Goal: Task Accomplishment & Management: Manage account settings

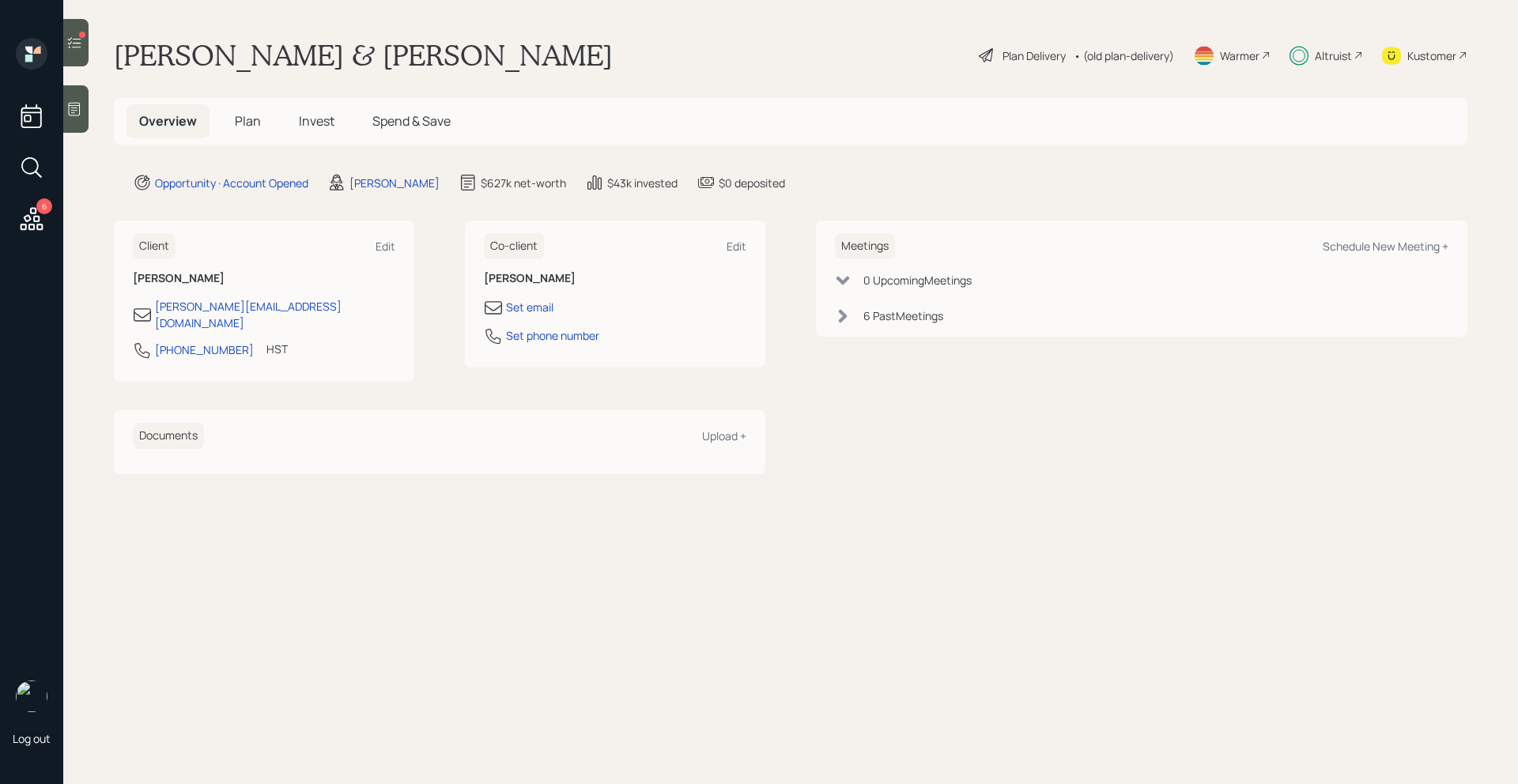
click at [239, 123] on span "Plan" at bounding box center [248, 121] width 26 height 17
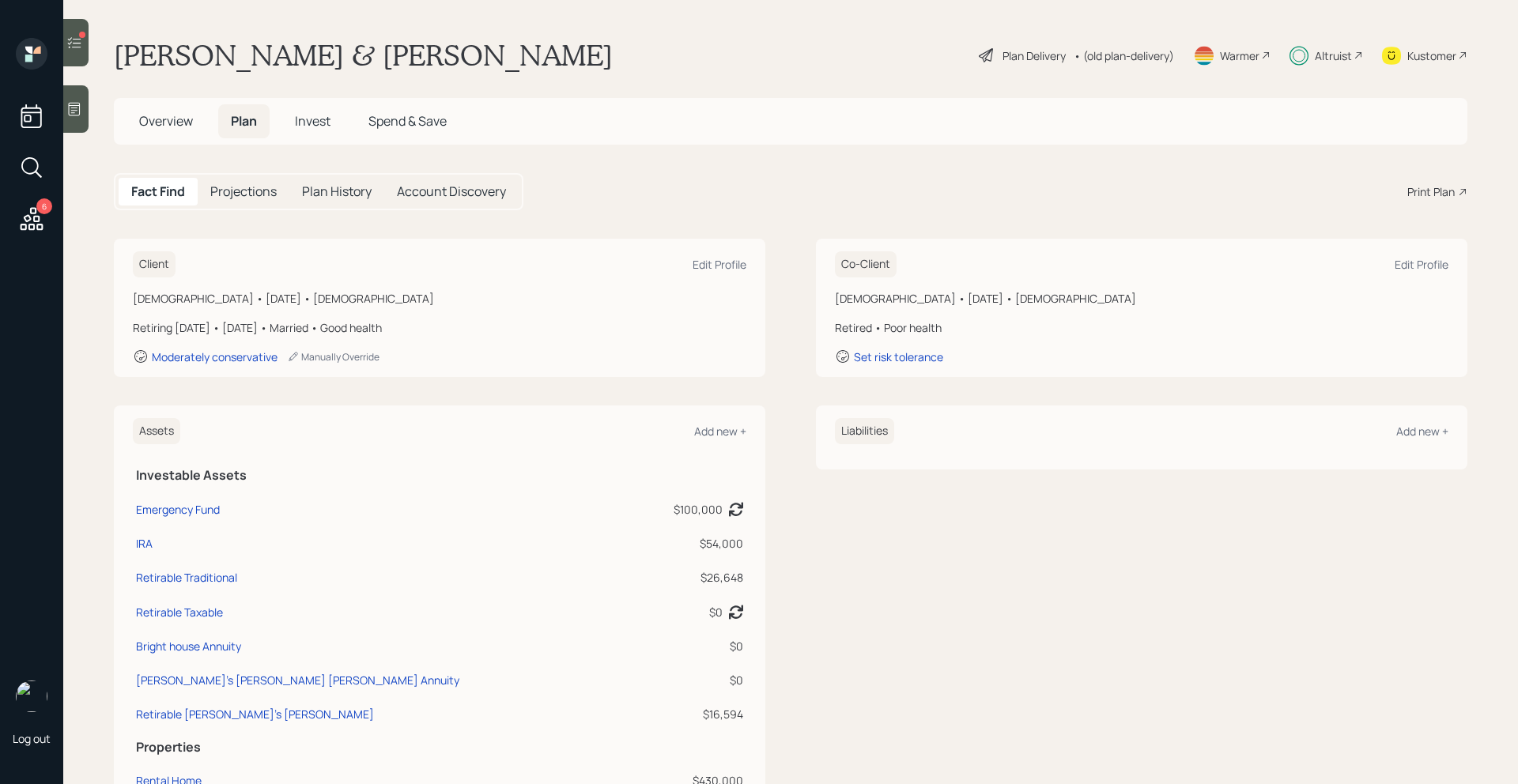
click at [1430, 192] on div "Print Plan" at bounding box center [1431, 191] width 47 height 16
click at [1318, 54] on div "Altruist" at bounding box center [1333, 55] width 37 height 16
click at [1003, 49] on div "Plan Delivery" at bounding box center [1034, 55] width 63 height 16
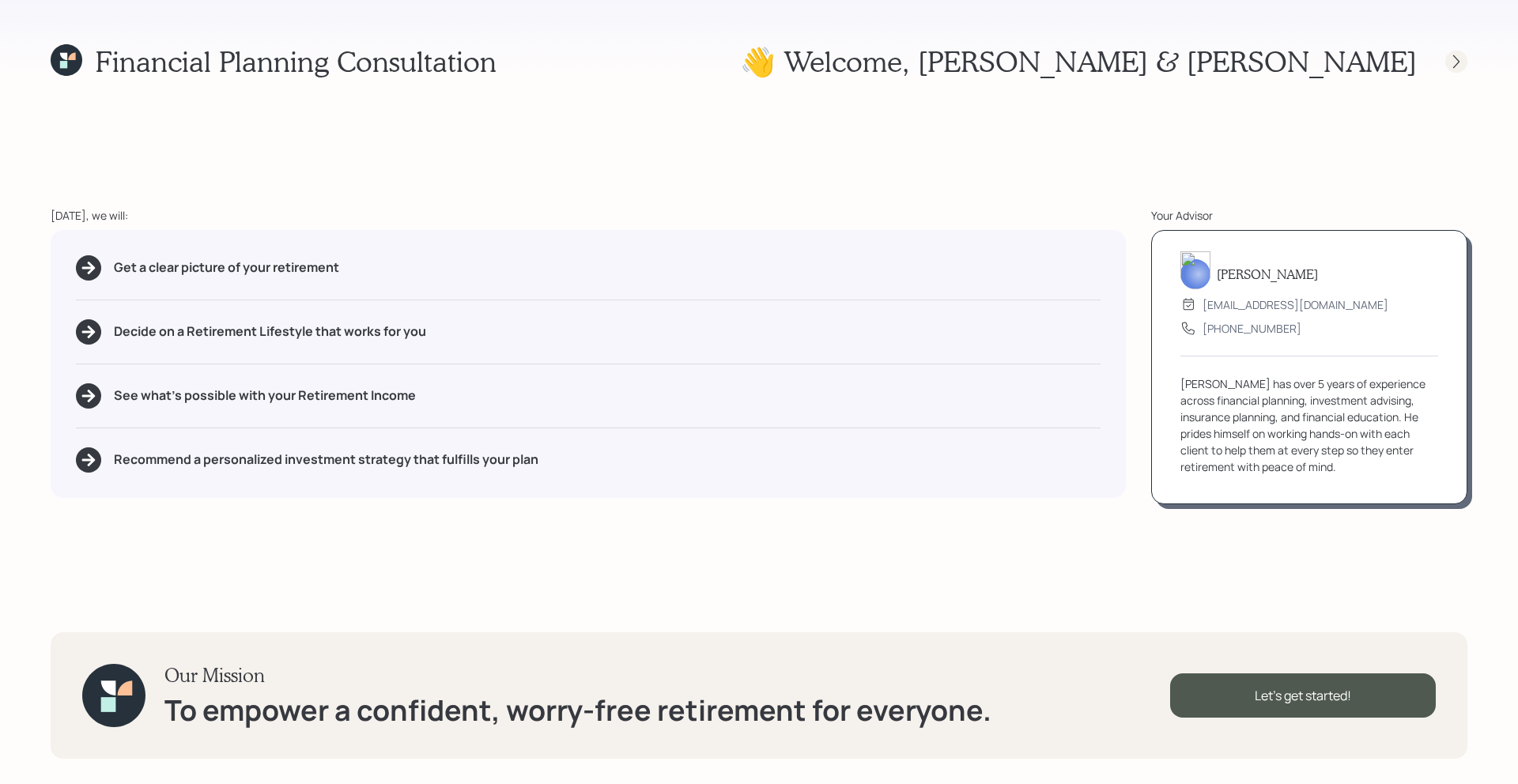
click at [1454, 59] on icon at bounding box center [1456, 61] width 16 height 16
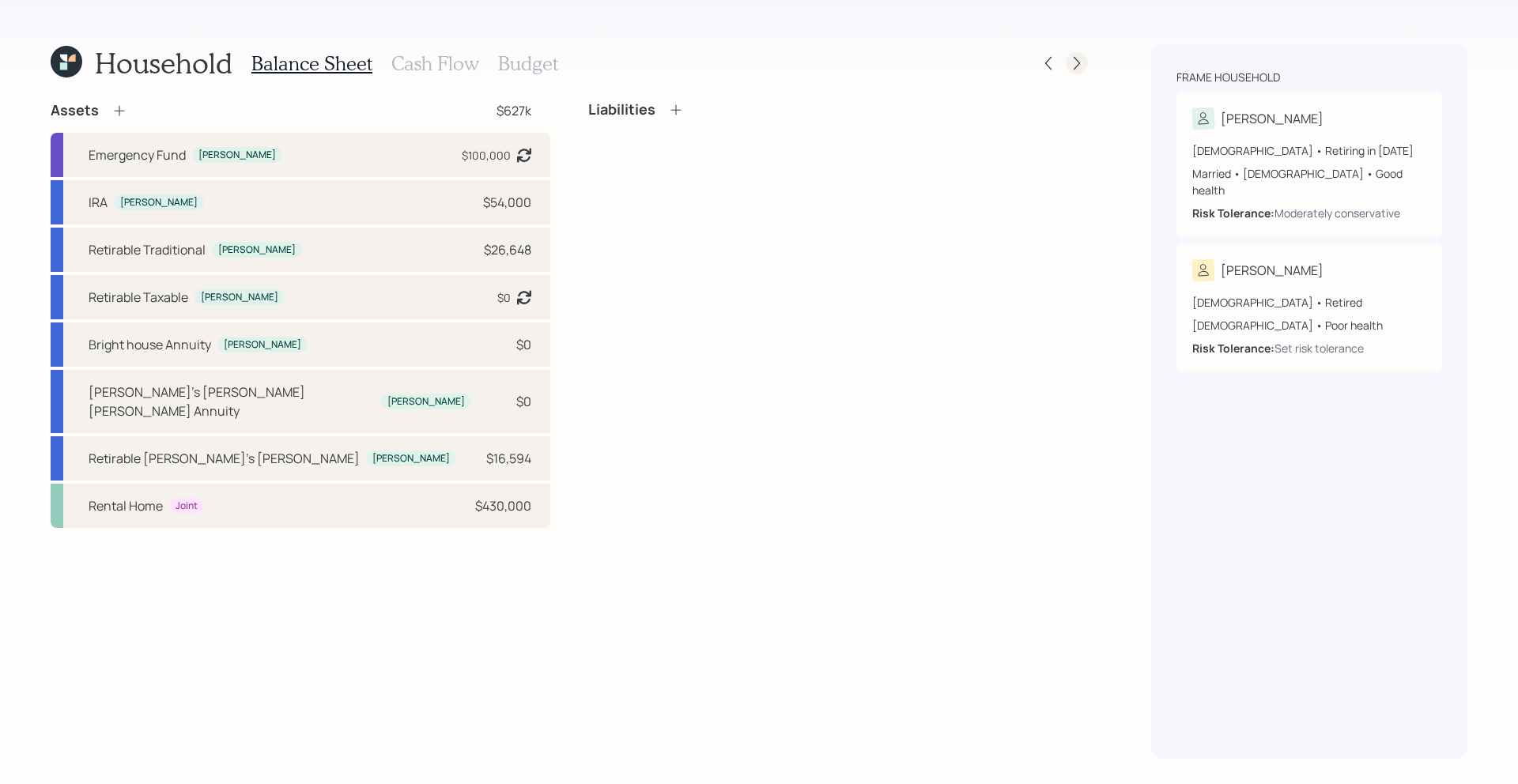
click at [1081, 70] on icon at bounding box center [1077, 63] width 16 height 16
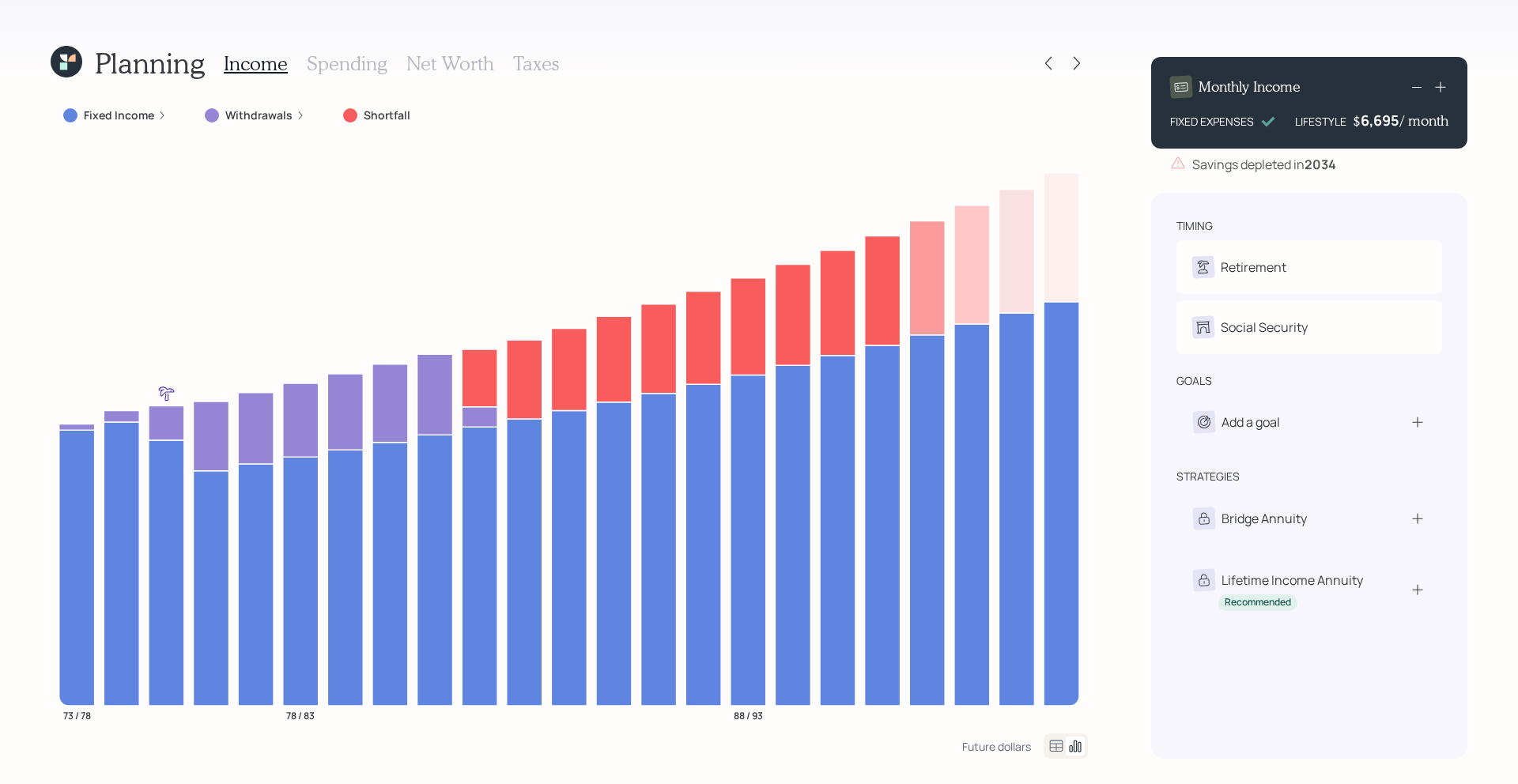
click at [1081, 70] on icon at bounding box center [1077, 63] width 16 height 16
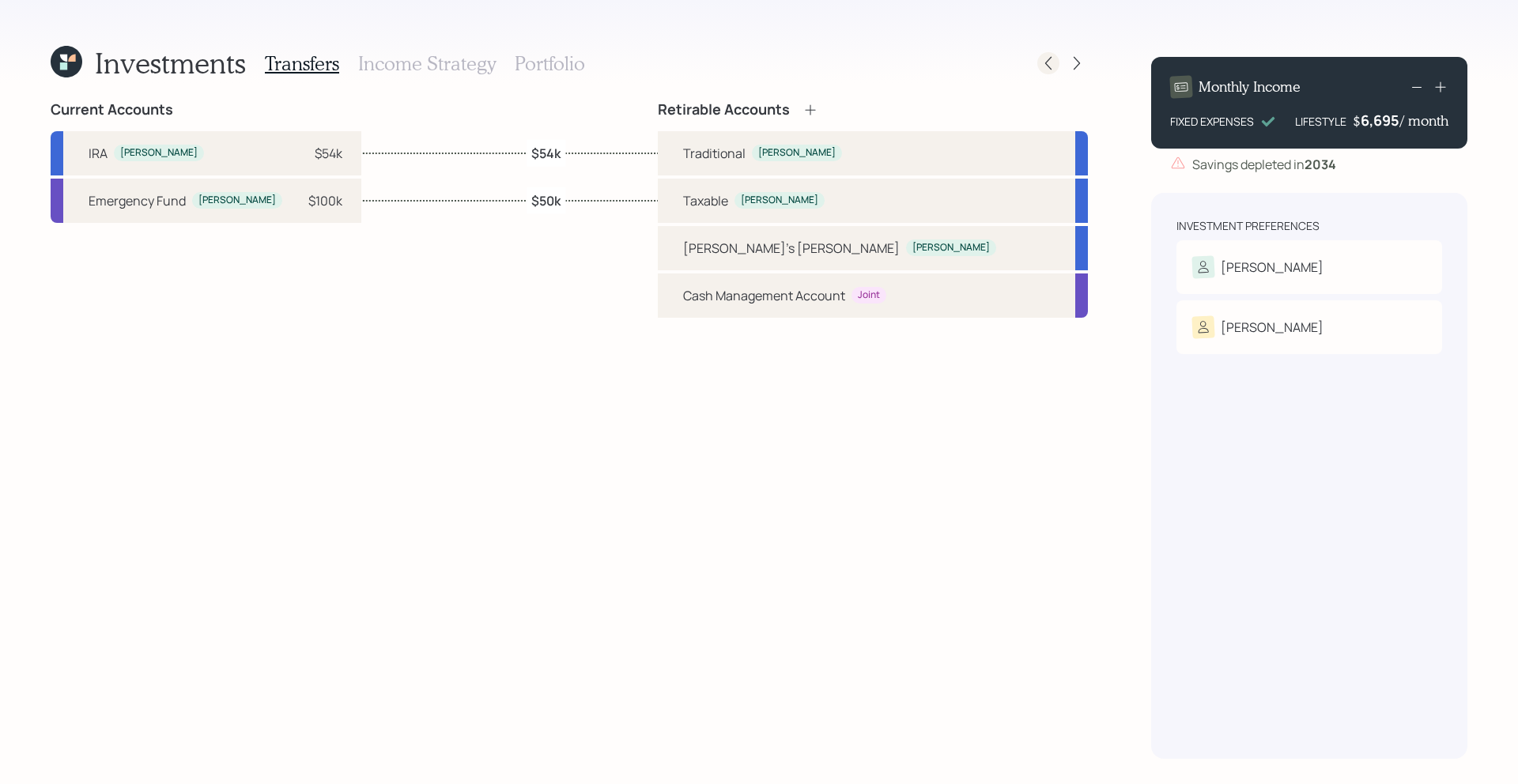
click at [1054, 66] on icon at bounding box center [1048, 63] width 16 height 16
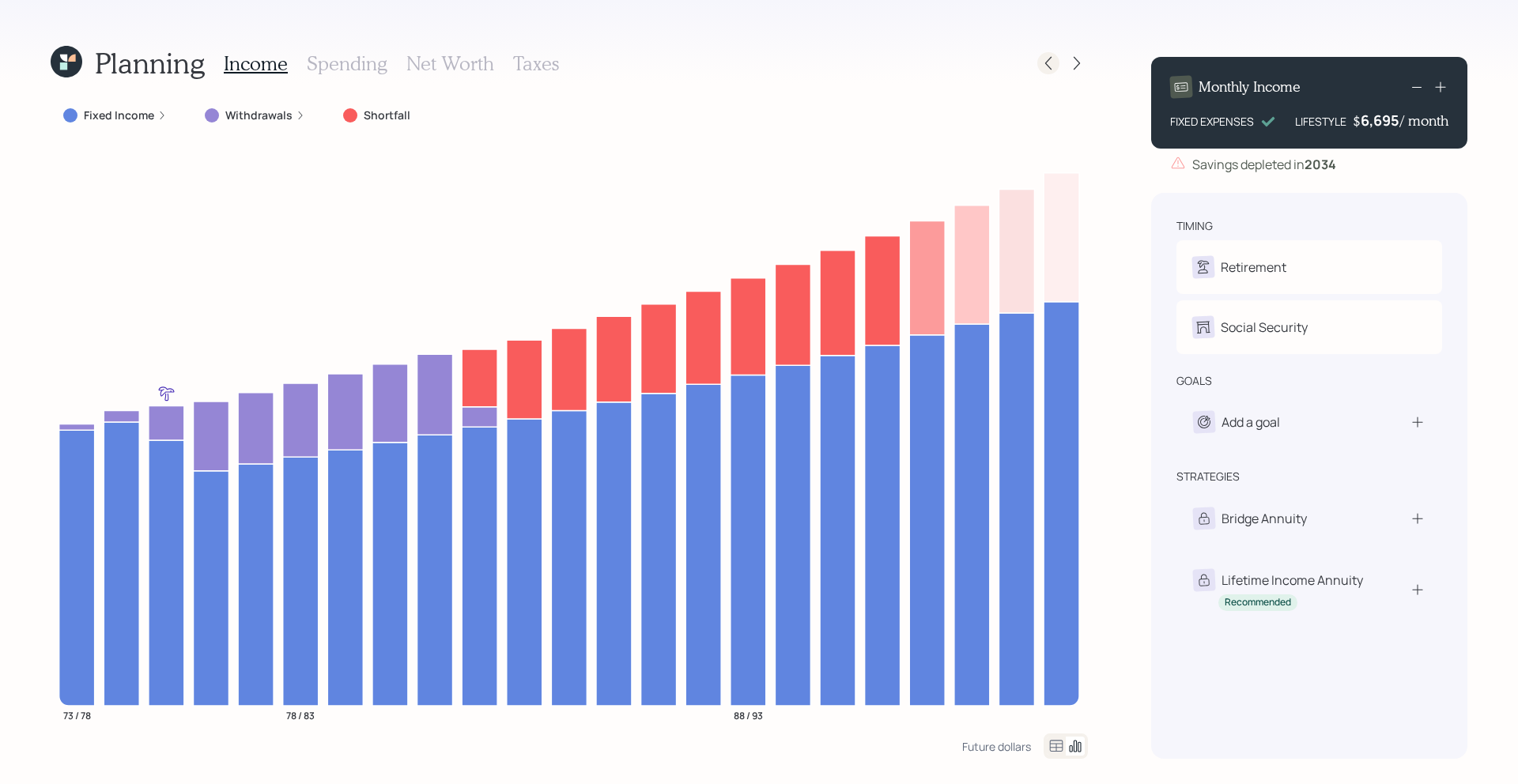
click at [1045, 67] on icon at bounding box center [1048, 63] width 16 height 16
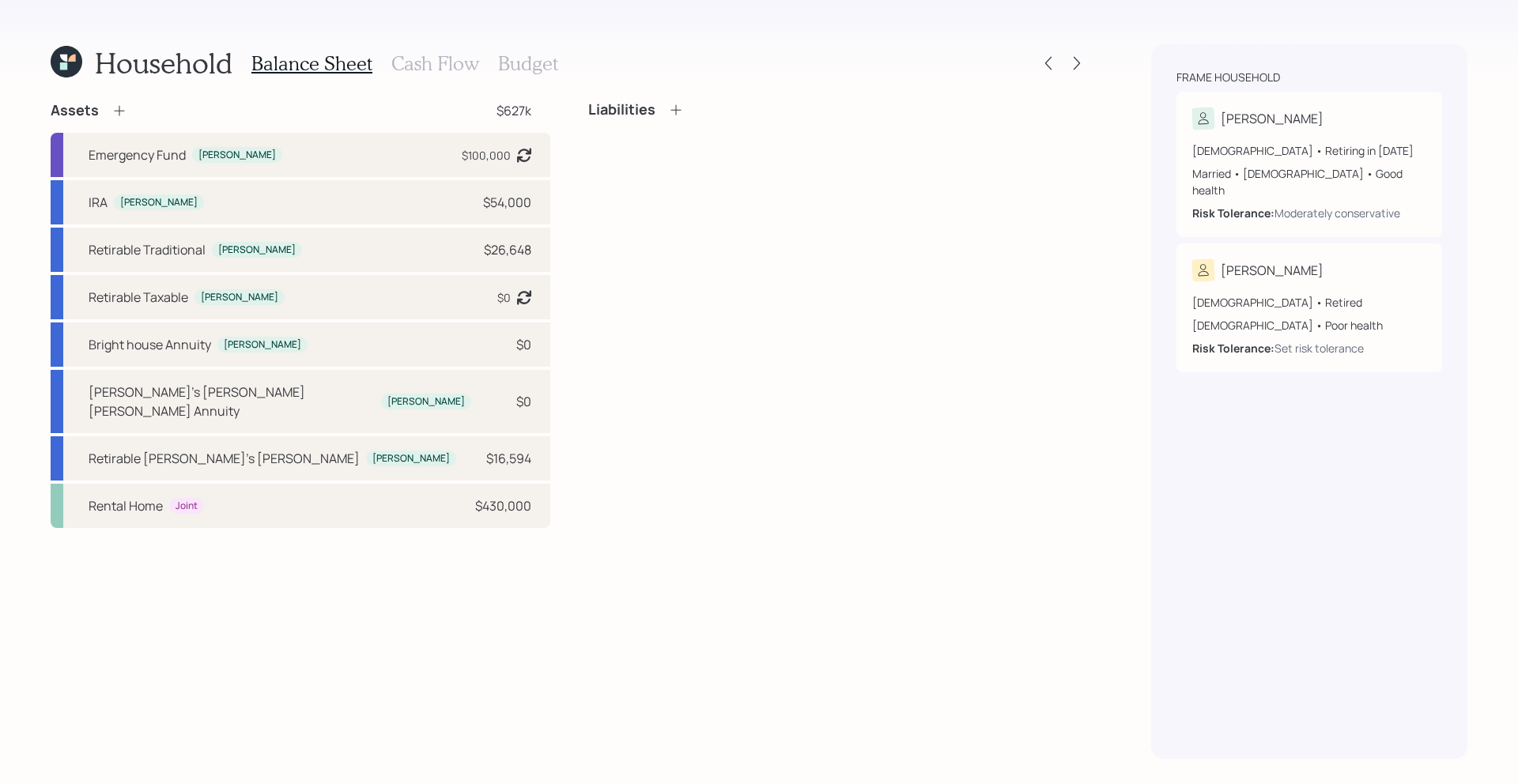
click at [1088, 67] on div "Household Balance Sheet Cash Flow Budget Assets $627k Emergency Fund [PERSON_NA…" at bounding box center [759, 392] width 1518 height 784
click at [1086, 67] on div at bounding box center [1077, 63] width 22 height 22
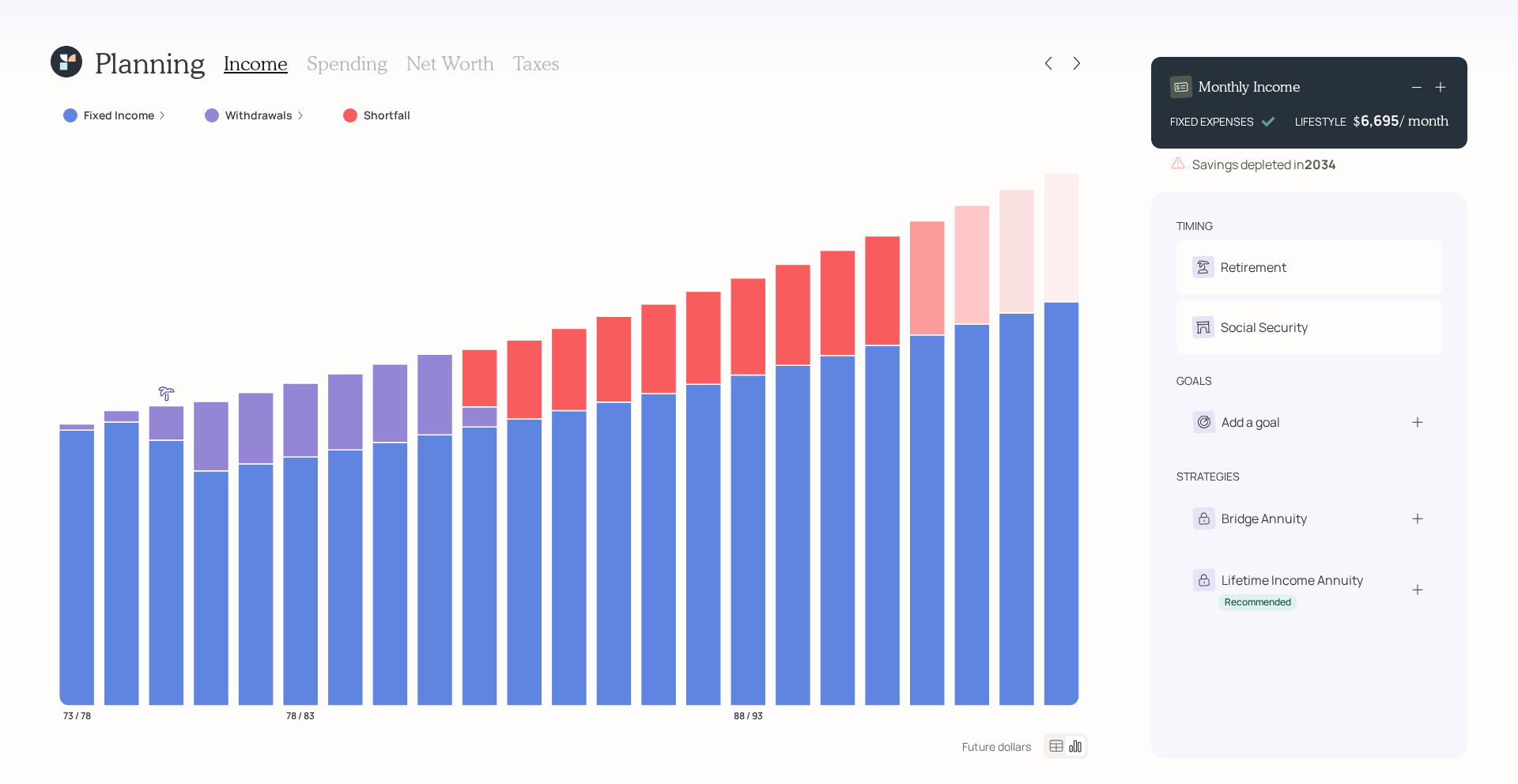
click at [1086, 67] on div at bounding box center [1077, 63] width 22 height 22
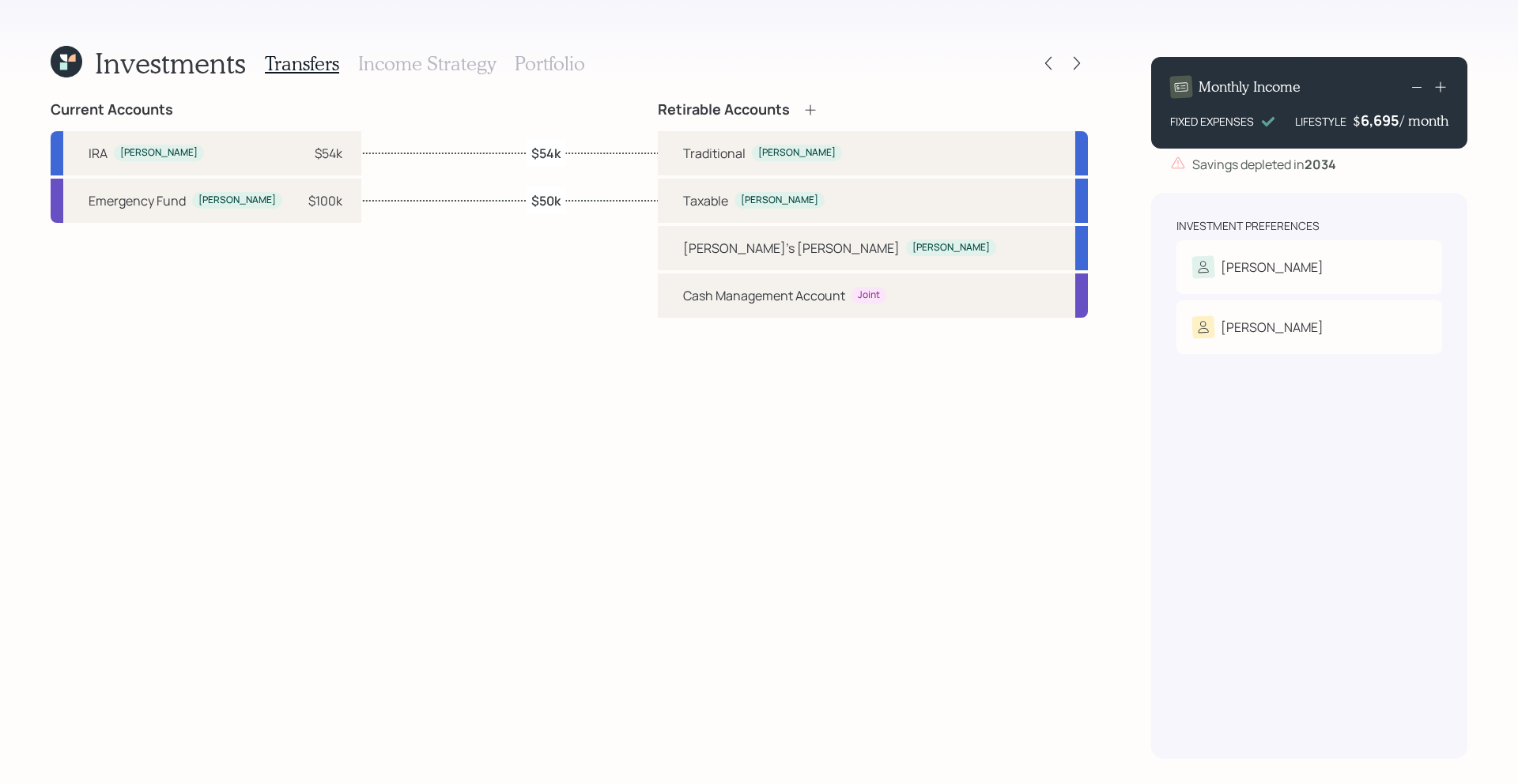
click at [1086, 67] on div at bounding box center [1077, 63] width 22 height 22
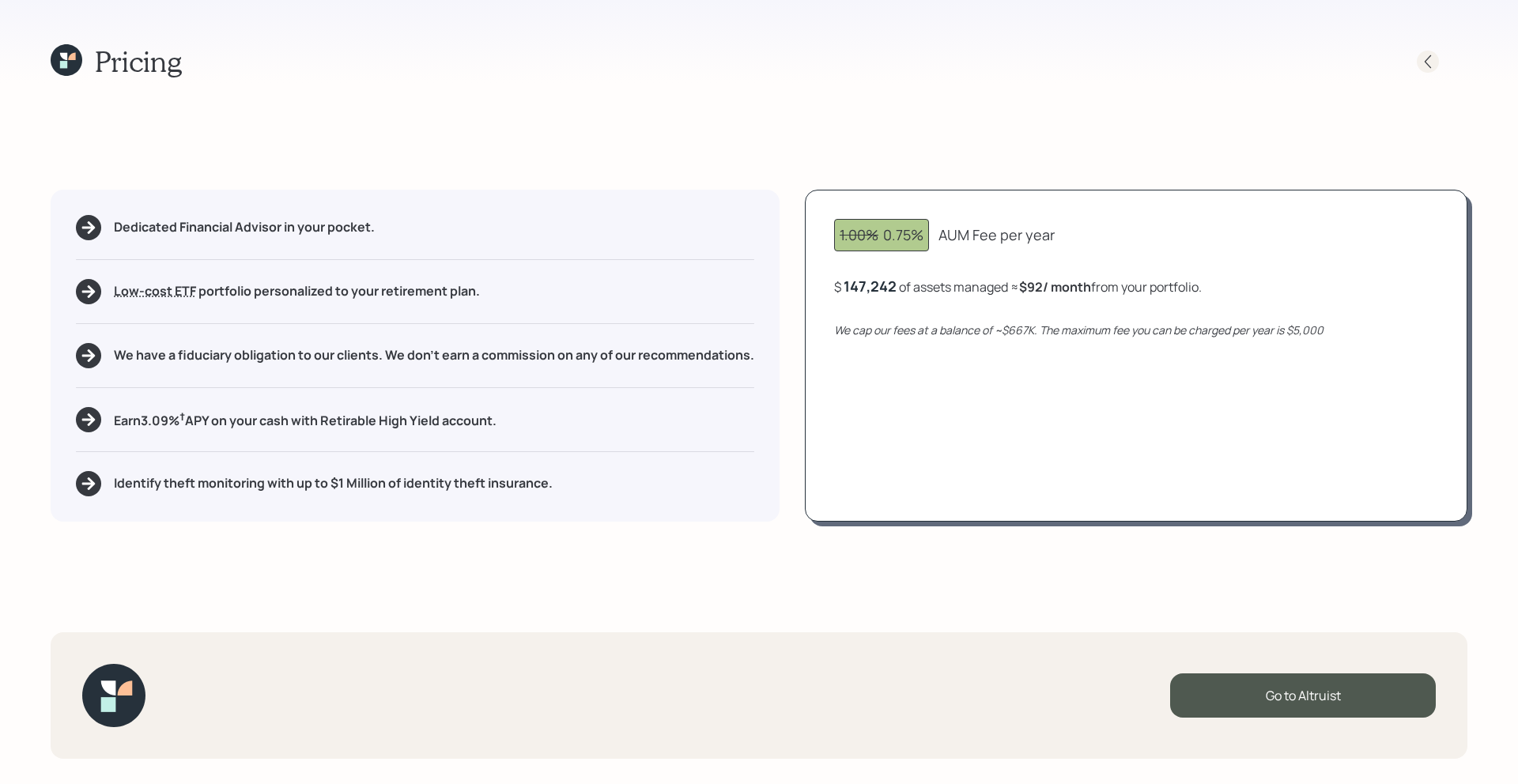
click at [1424, 69] on icon at bounding box center [1427, 61] width 16 height 16
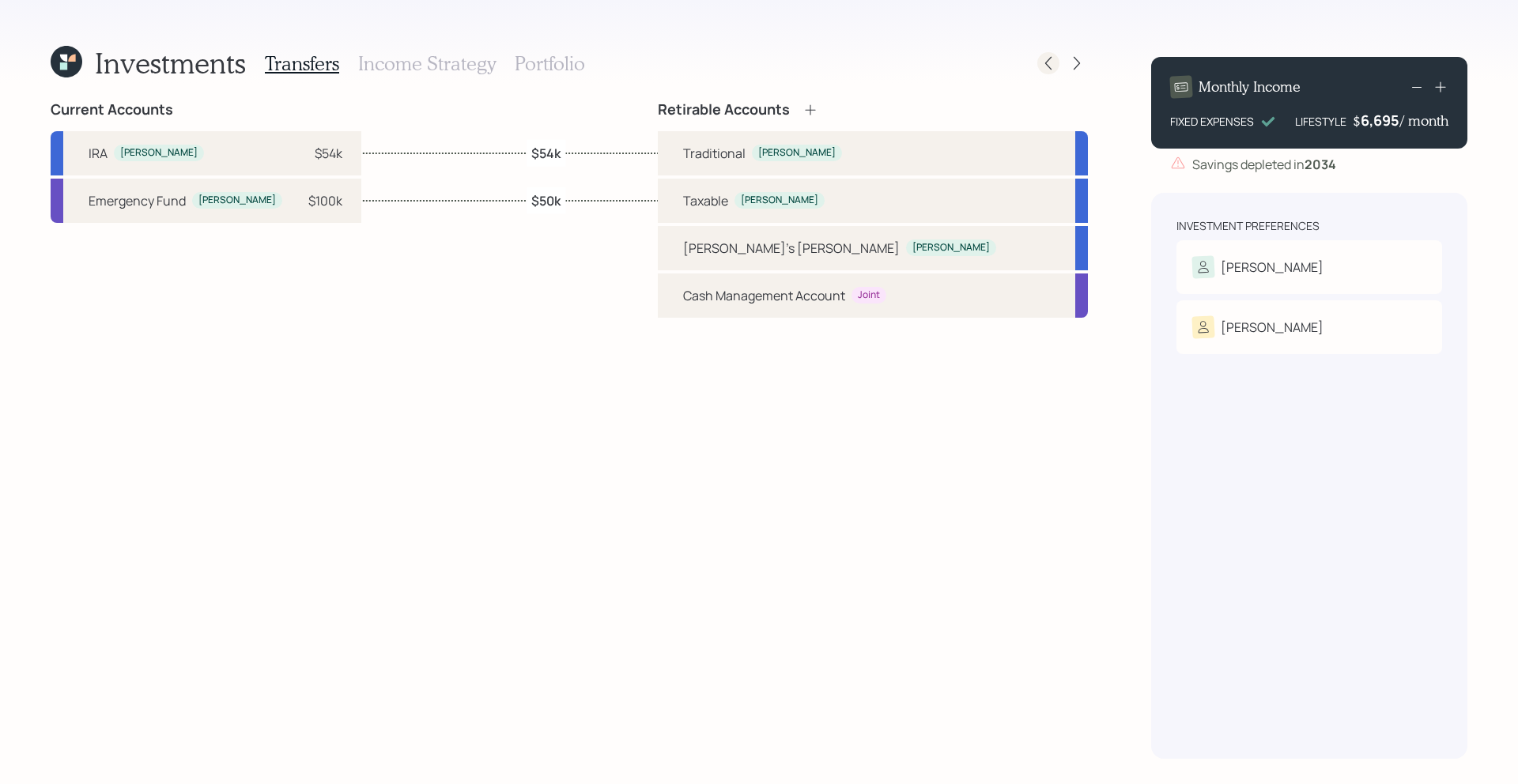
click at [1042, 60] on icon at bounding box center [1048, 63] width 16 height 16
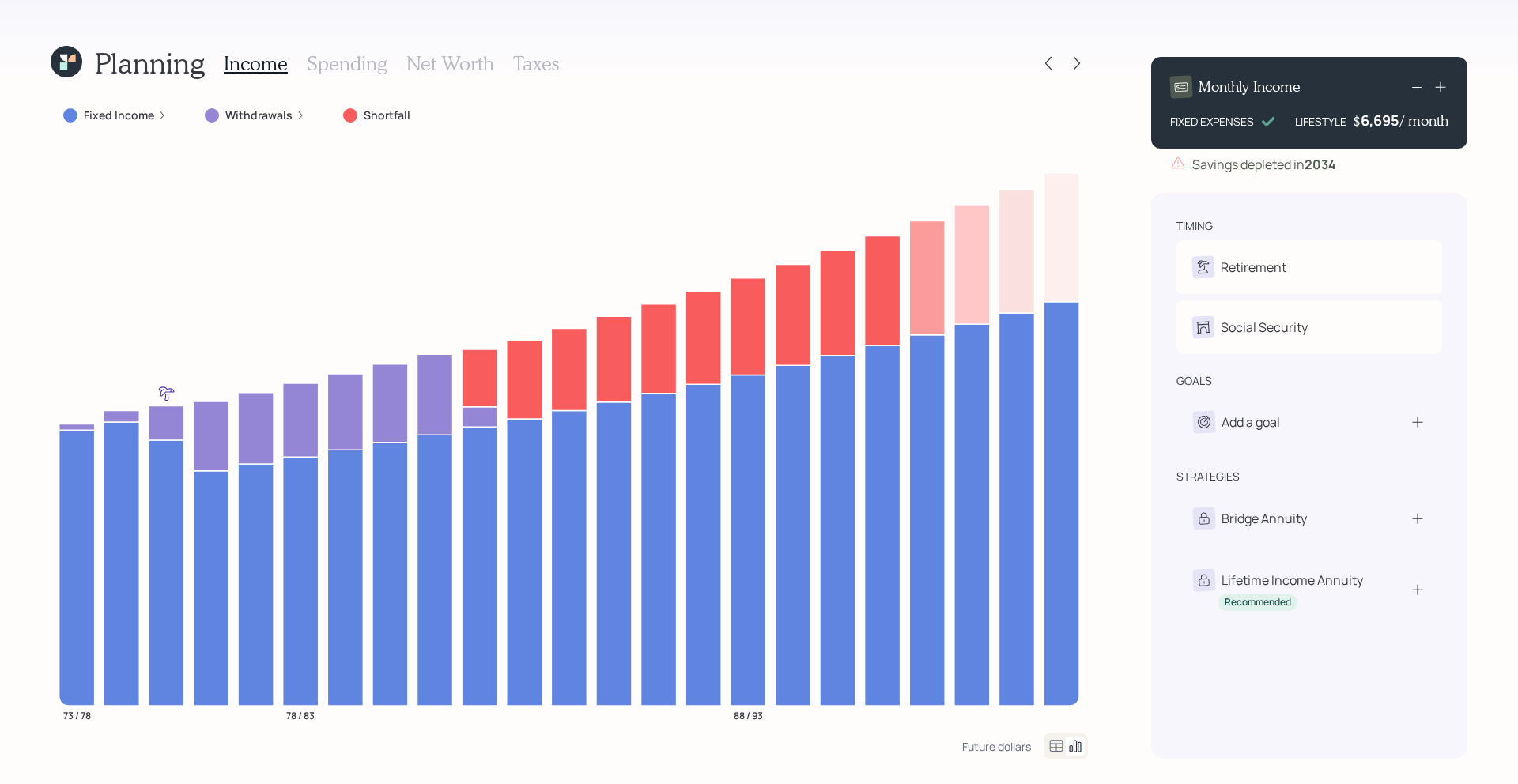
click at [67, 64] on icon at bounding box center [66, 61] width 32 height 32
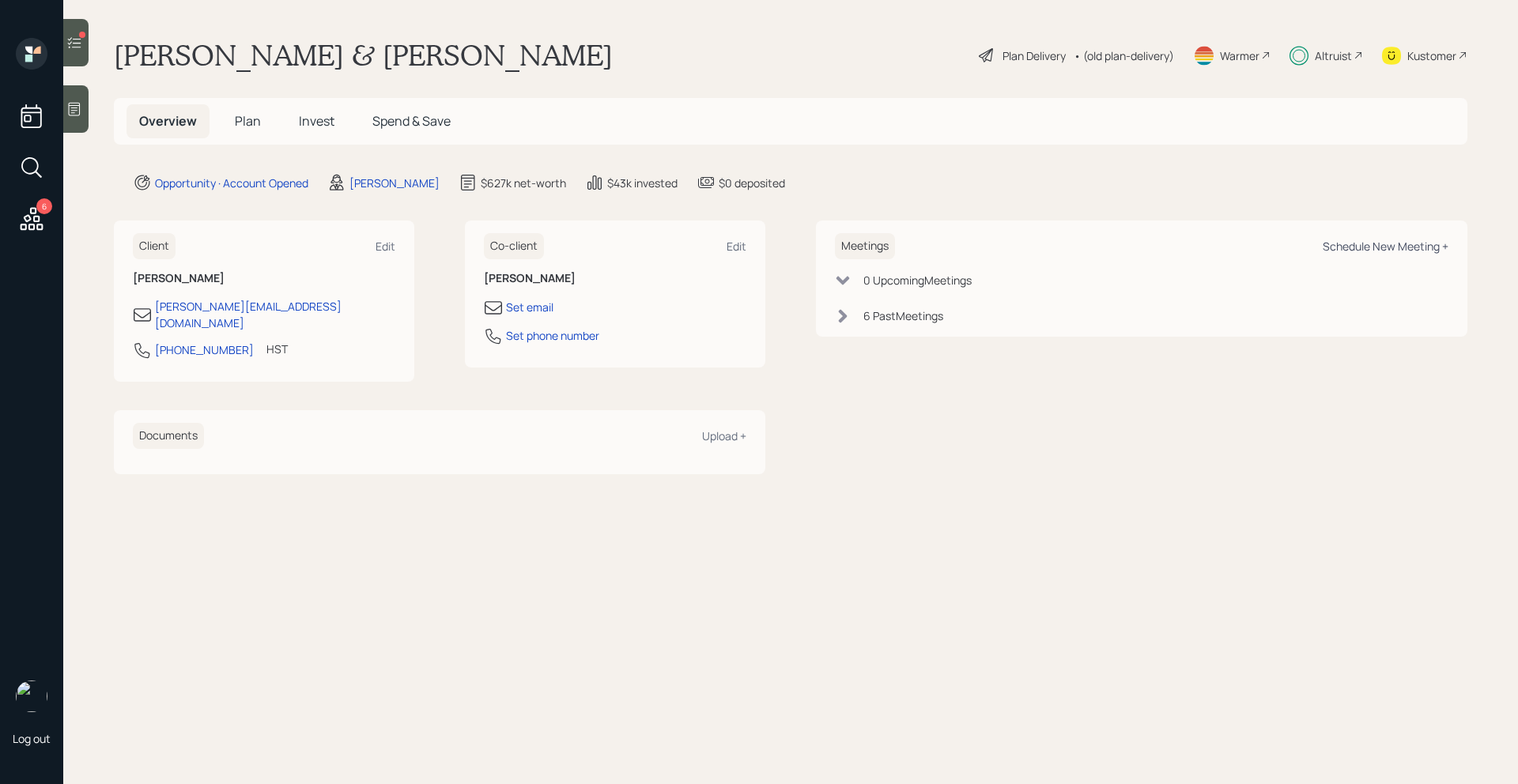
click at [1354, 244] on div "Schedule New Meeting +" at bounding box center [1386, 246] width 126 height 15
select select "bffa7908-1b2a-4c79-9bb6-f0ec9aed22d3"
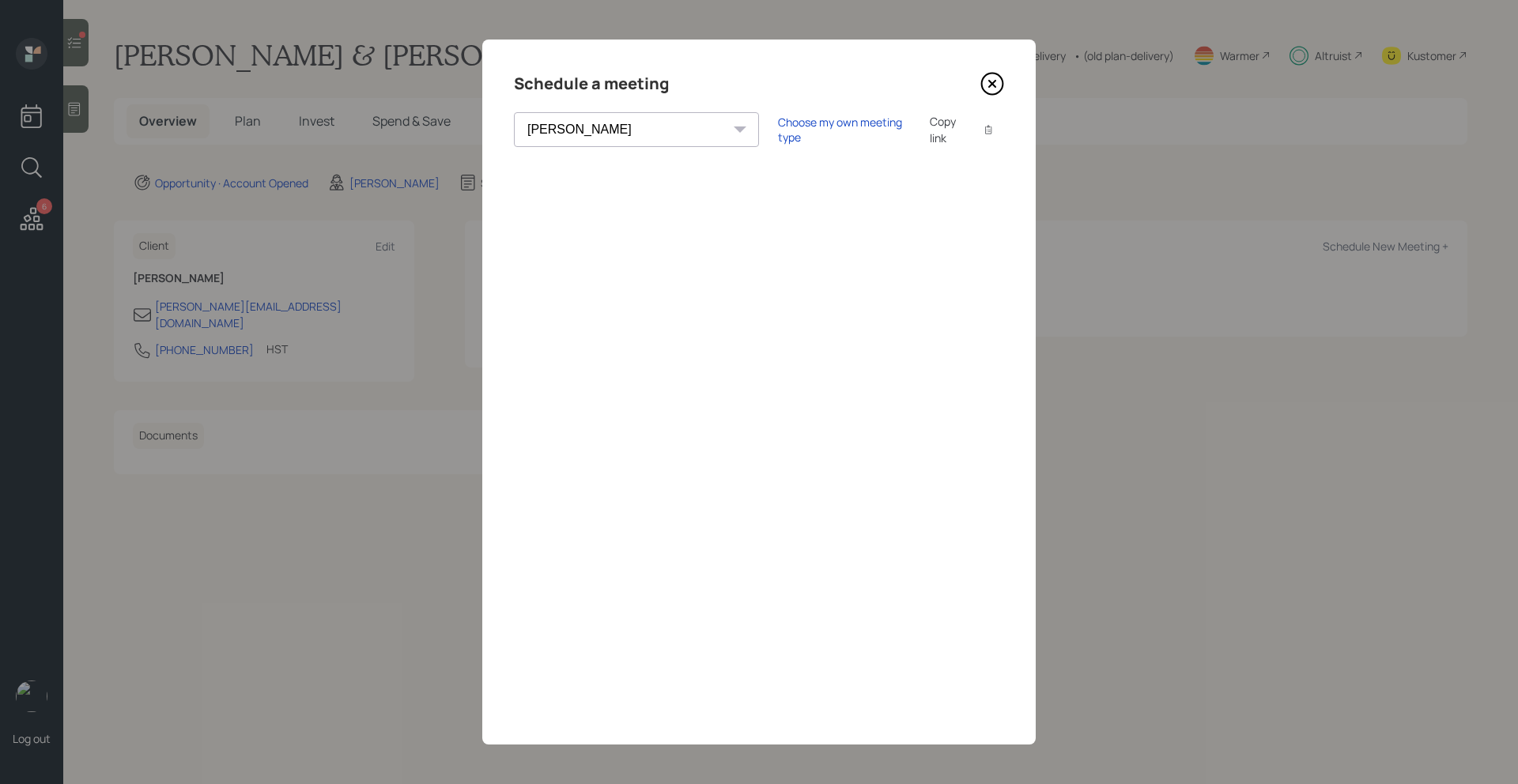
click at [993, 85] on icon at bounding box center [991, 83] width 6 height 6
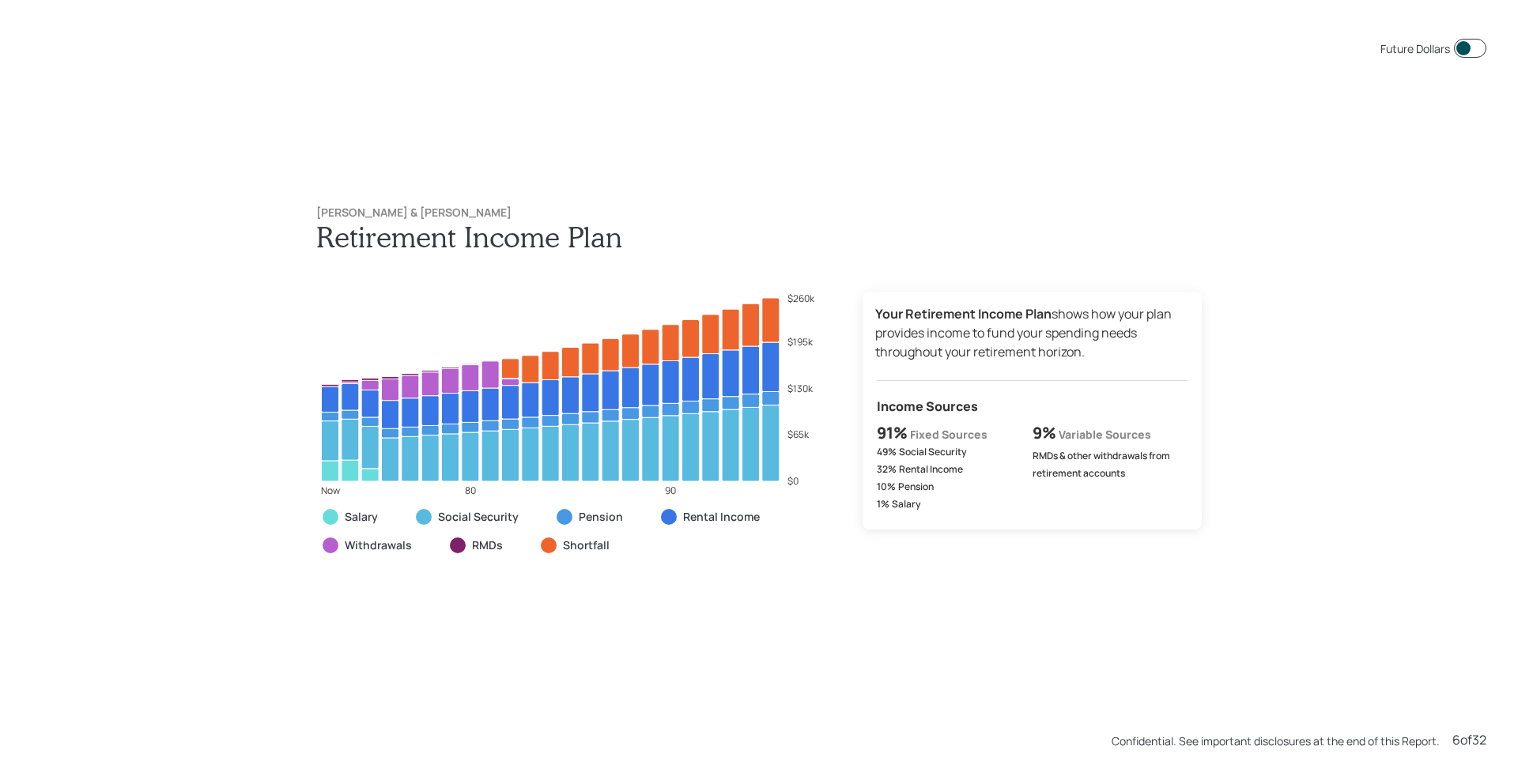
scroll to position [3922, 0]
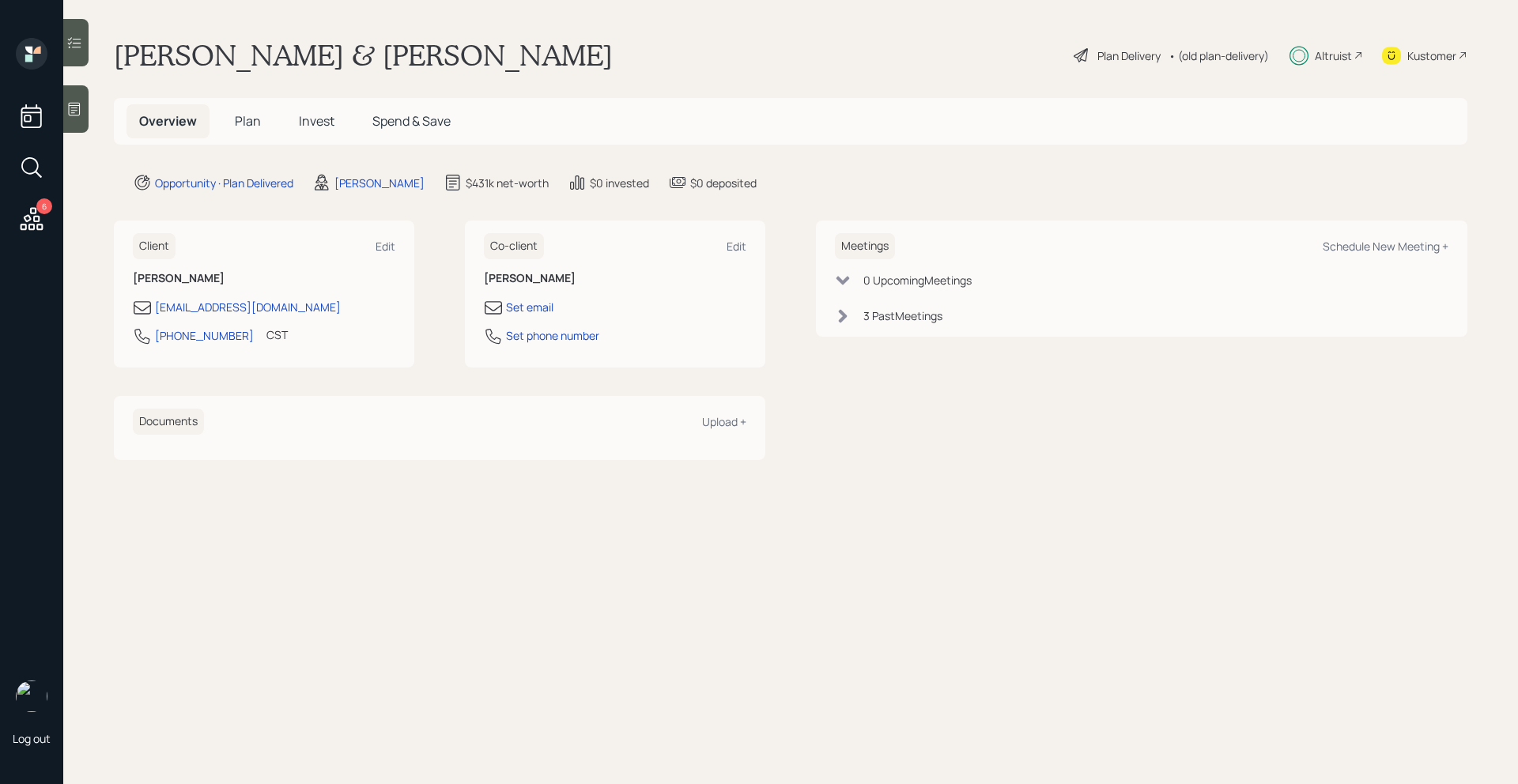
click at [1324, 55] on div "Altruist" at bounding box center [1333, 55] width 37 height 16
